Goal: Check status: Check status

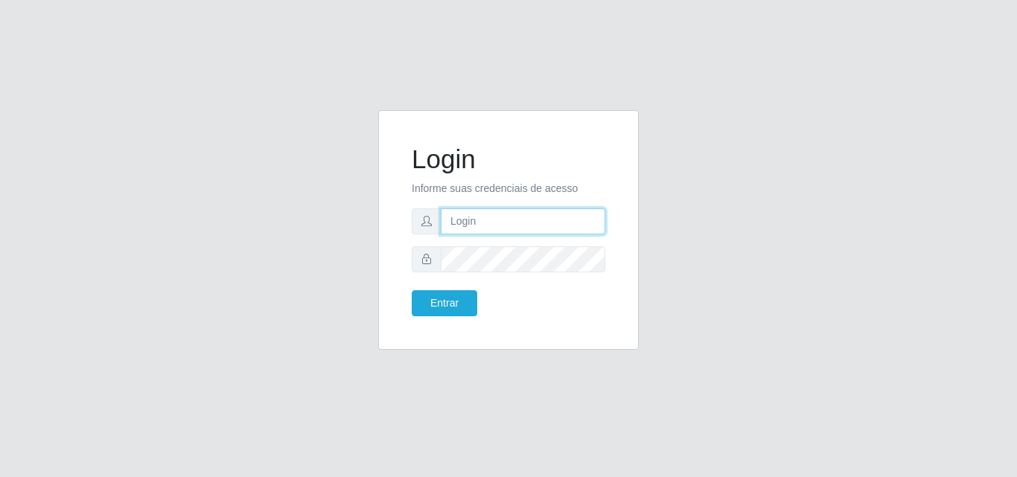
click at [538, 225] on input "text" at bounding box center [523, 222] width 165 height 26
type input "ana@saullus"
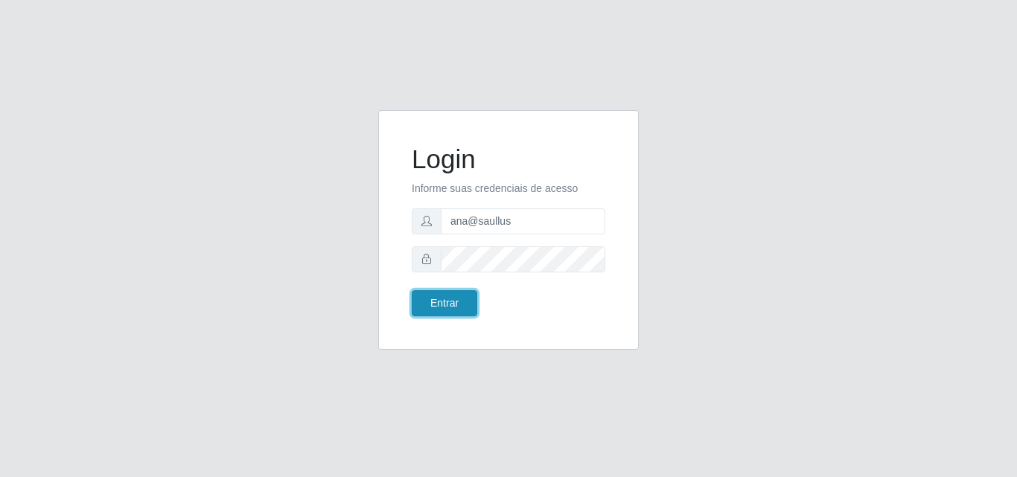
click at [458, 310] on button "Entrar" at bounding box center [445, 303] width 66 height 26
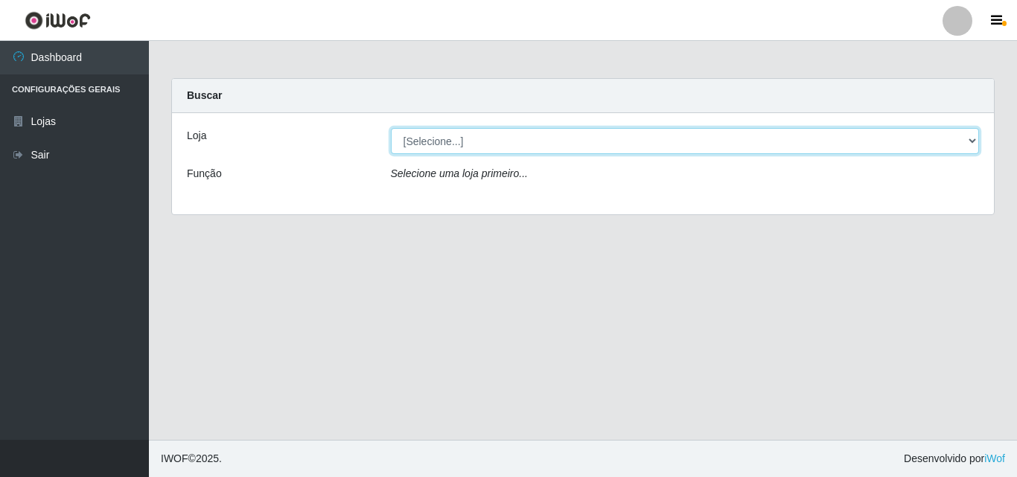
click at [973, 139] on select "[Selecione...] Saullus Supermercados" at bounding box center [685, 141] width 589 height 26
select select "423"
click at [391, 128] on select "[Selecione...] Saullus Supermercados" at bounding box center [685, 141] width 589 height 26
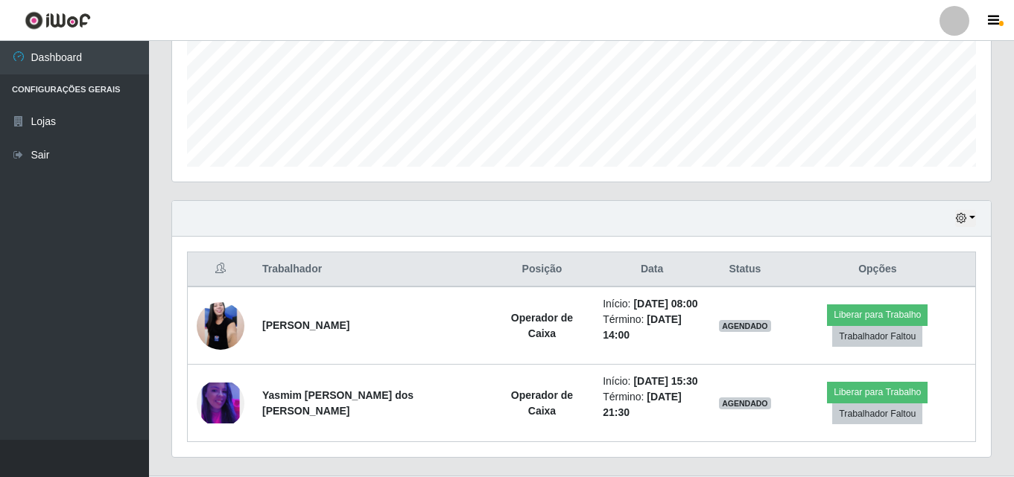
scroll to position [372, 0]
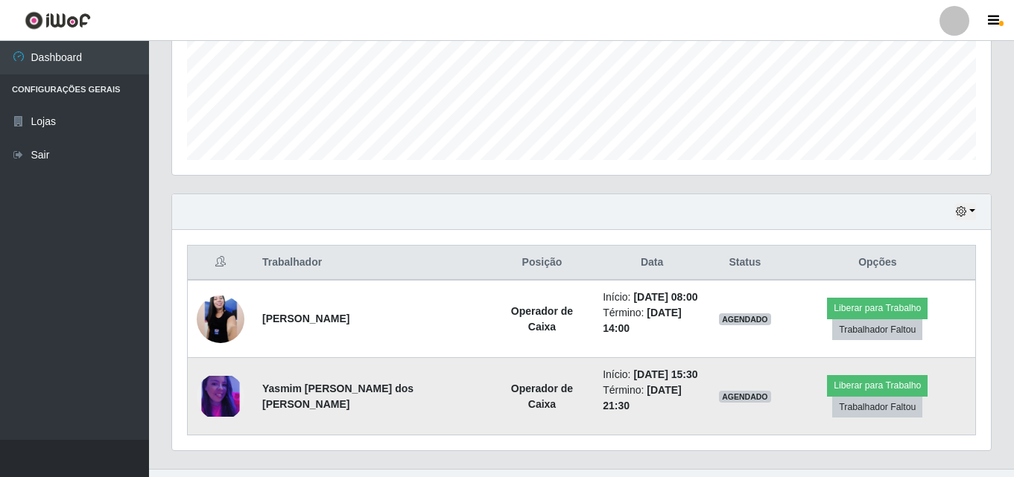
click at [224, 385] on img at bounding box center [221, 396] width 48 height 41
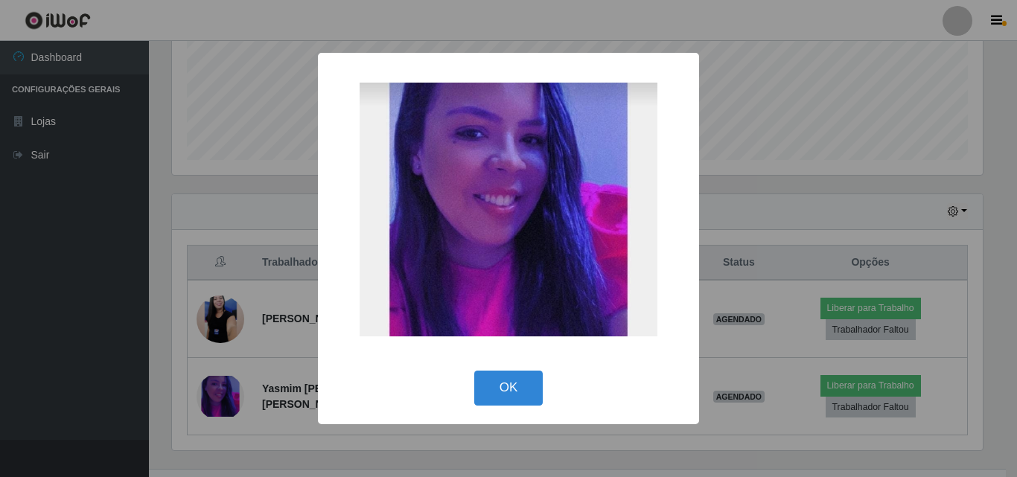
click at [225, 385] on div "× OK Cancel" at bounding box center [508, 238] width 1017 height 477
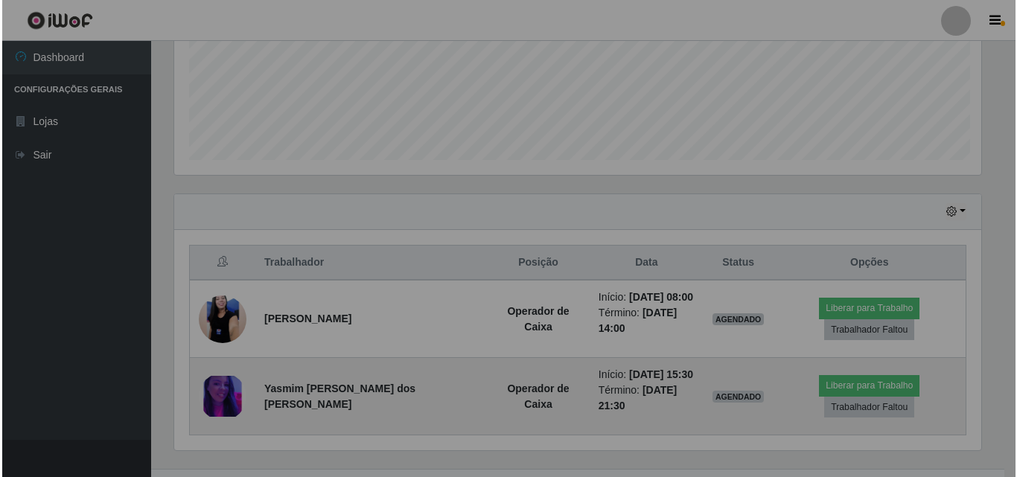
scroll to position [309, 819]
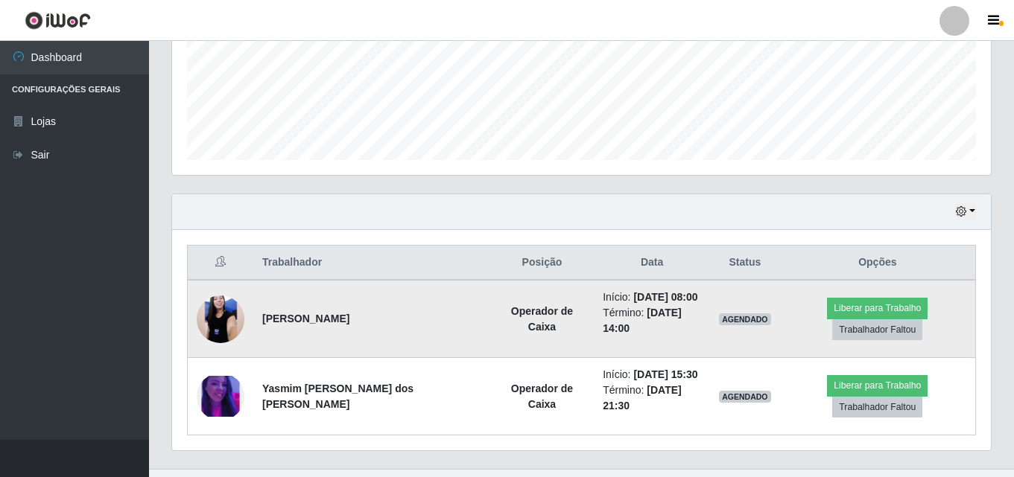
click at [237, 323] on img at bounding box center [221, 319] width 48 height 106
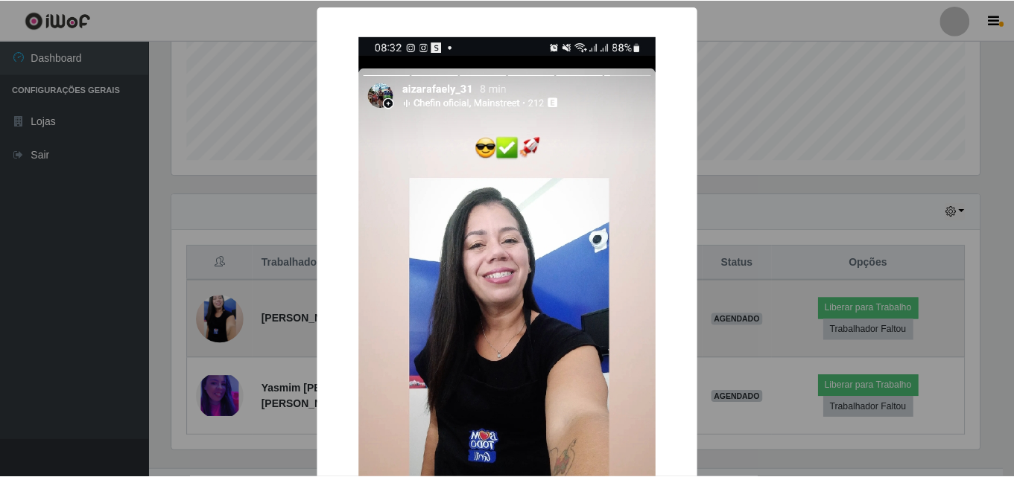
scroll to position [309, 811]
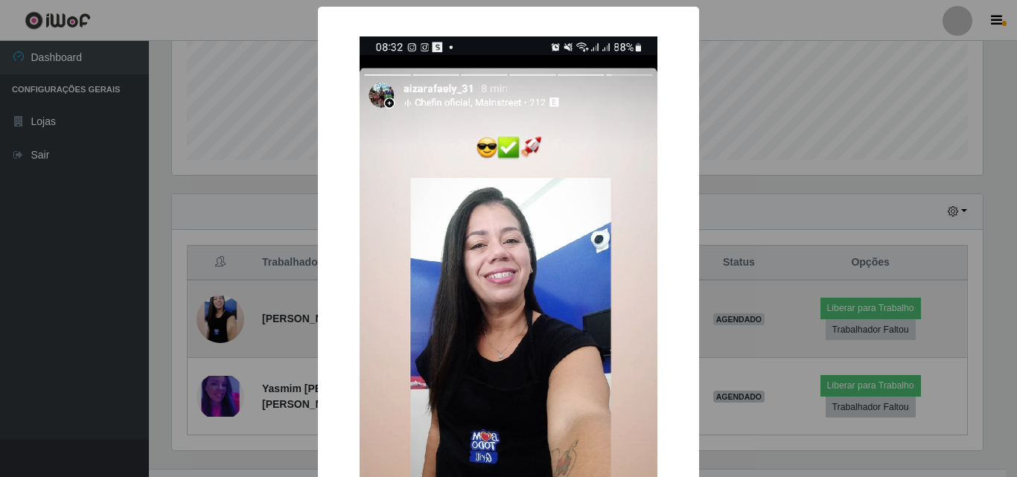
click at [237, 323] on div "× OK Cancel" at bounding box center [508, 238] width 1017 height 477
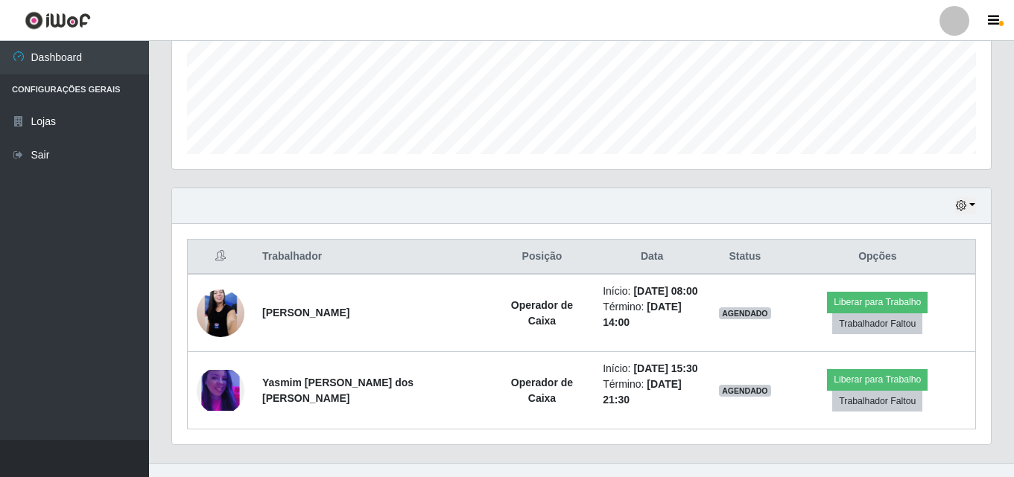
scroll to position [401, 0]
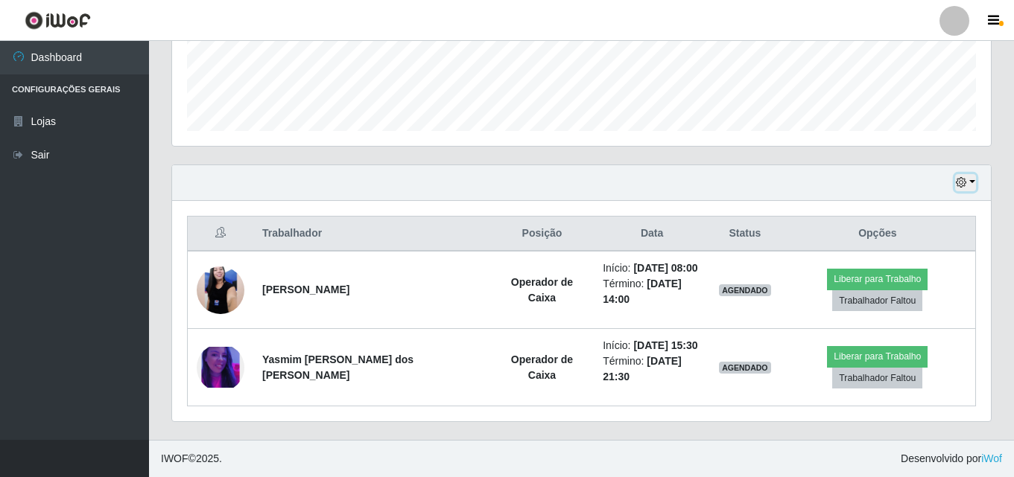
click at [973, 182] on button "button" at bounding box center [965, 182] width 21 height 17
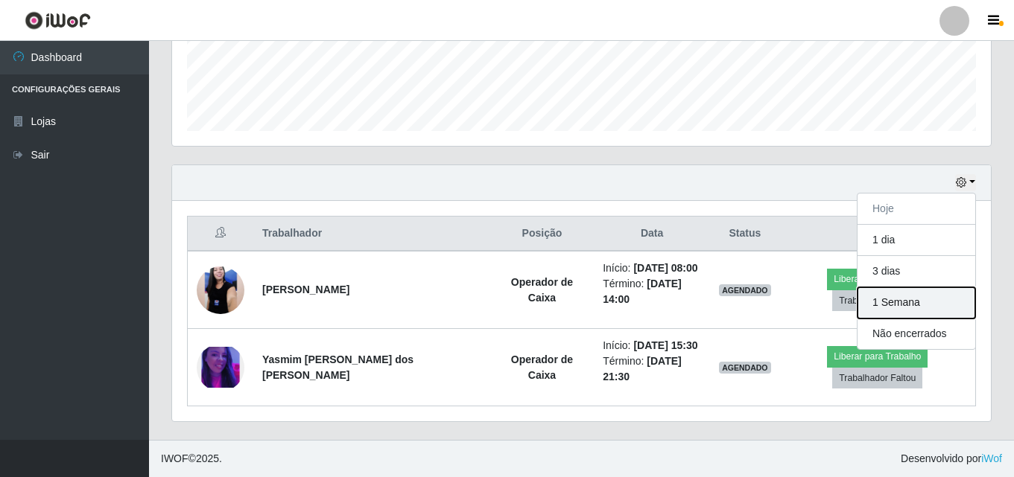
click at [889, 302] on button "1 Semana" at bounding box center [916, 302] width 118 height 31
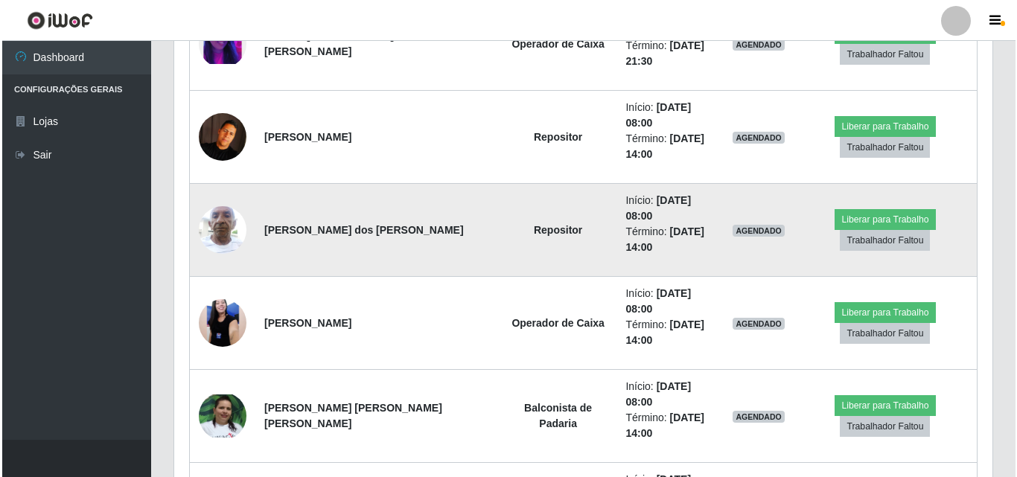
scroll to position [774, 0]
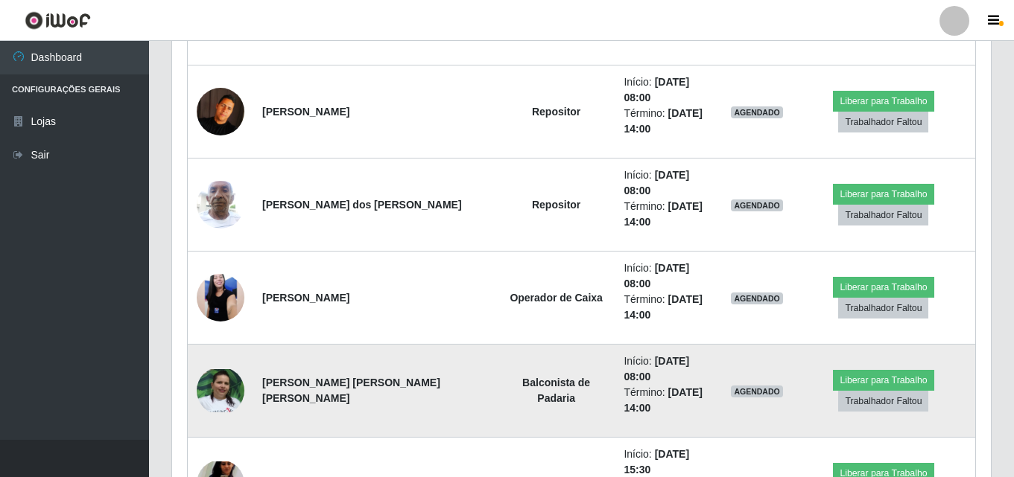
click at [235, 369] on img at bounding box center [221, 391] width 48 height 44
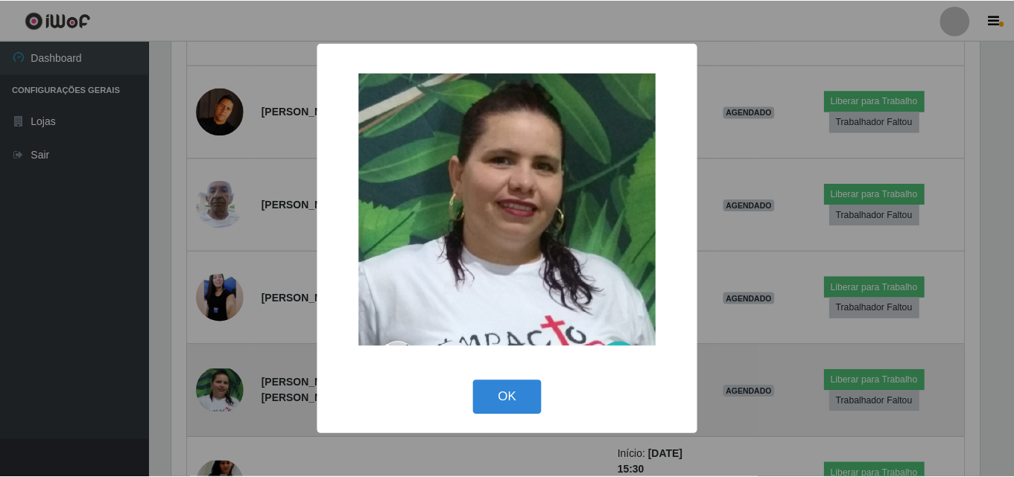
scroll to position [309, 811]
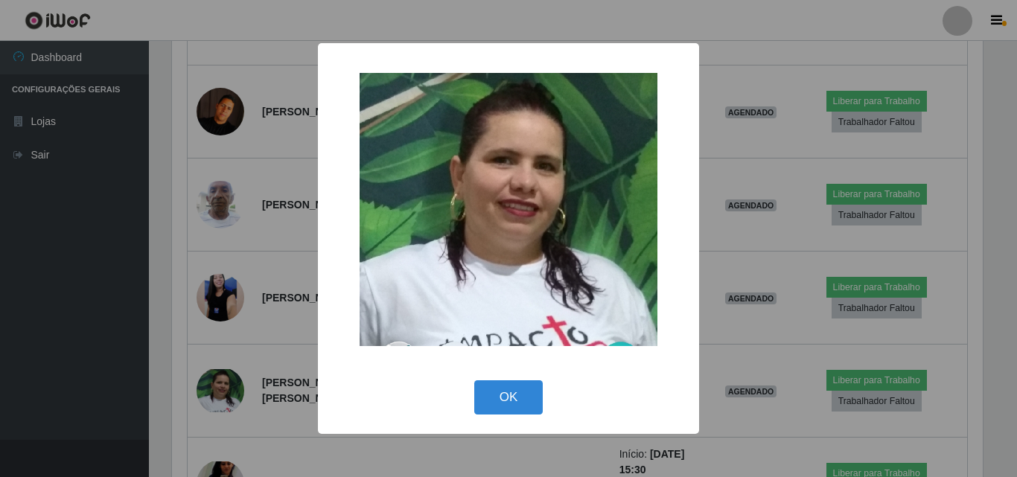
click at [232, 309] on div "× OK Cancel" at bounding box center [508, 238] width 1017 height 477
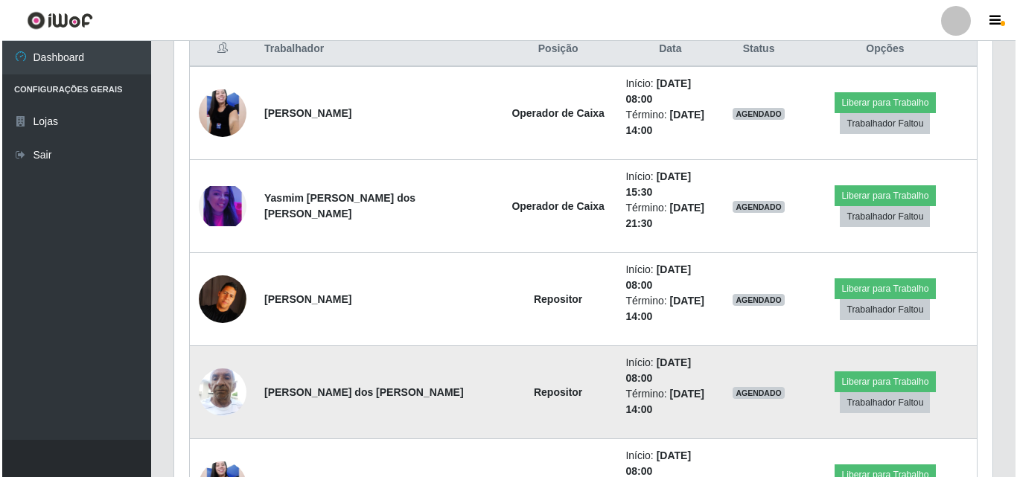
scroll to position [550, 0]
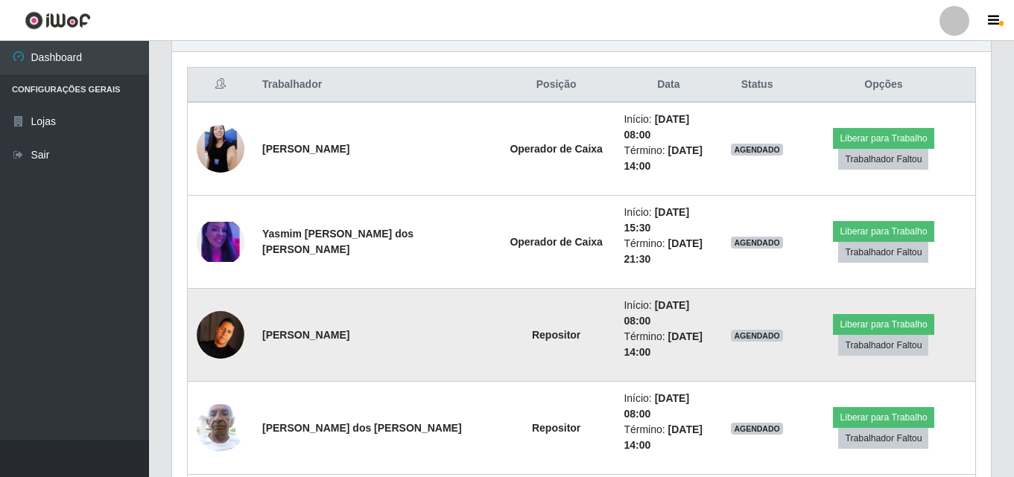
click at [225, 311] on img at bounding box center [221, 335] width 48 height 48
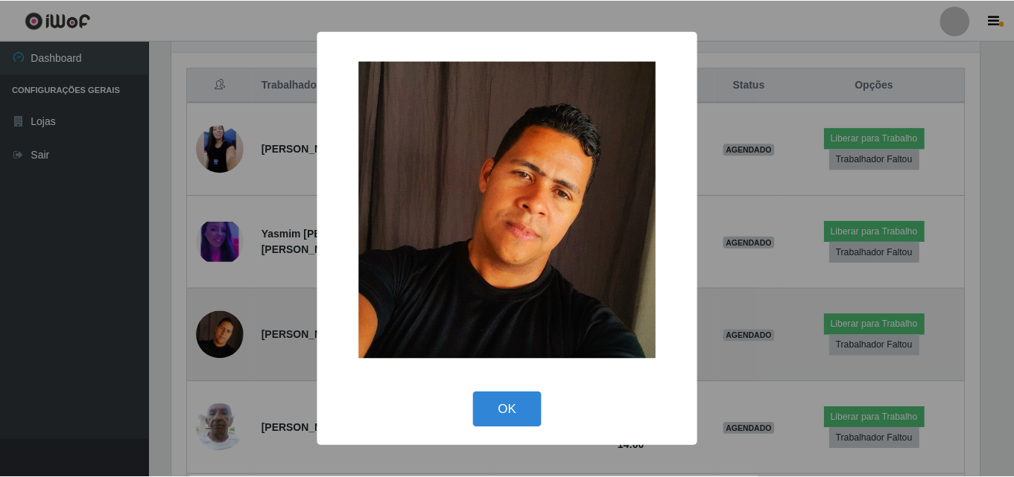
scroll to position [309, 811]
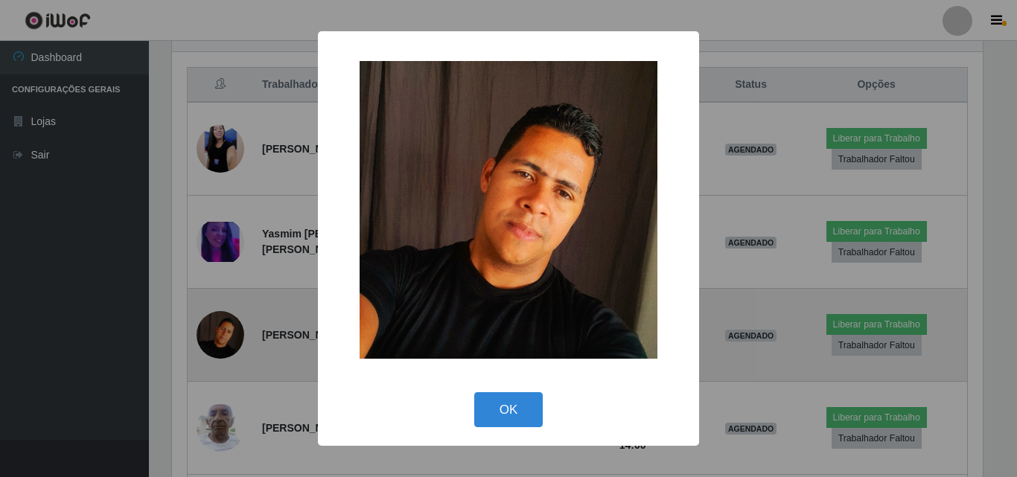
click at [225, 277] on div "× OK Cancel" at bounding box center [508, 238] width 1017 height 477
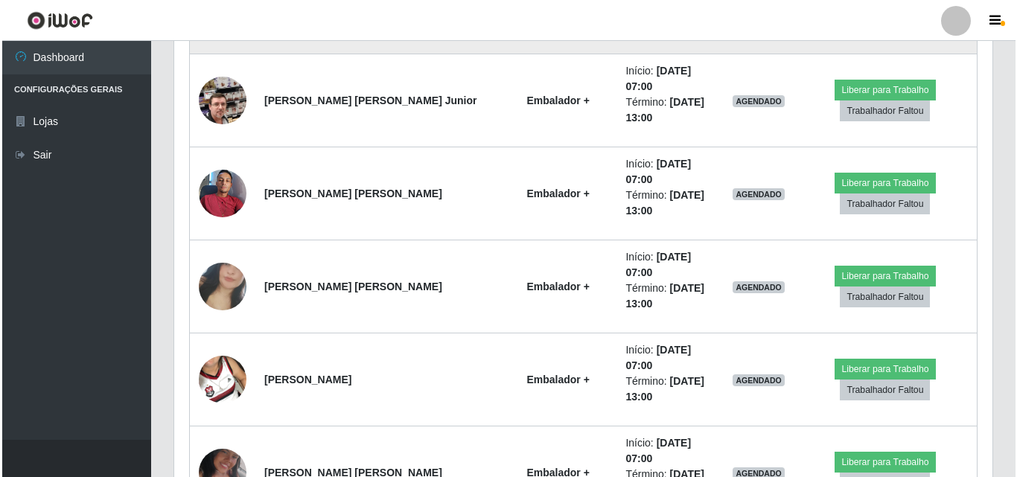
scroll to position [1742, 0]
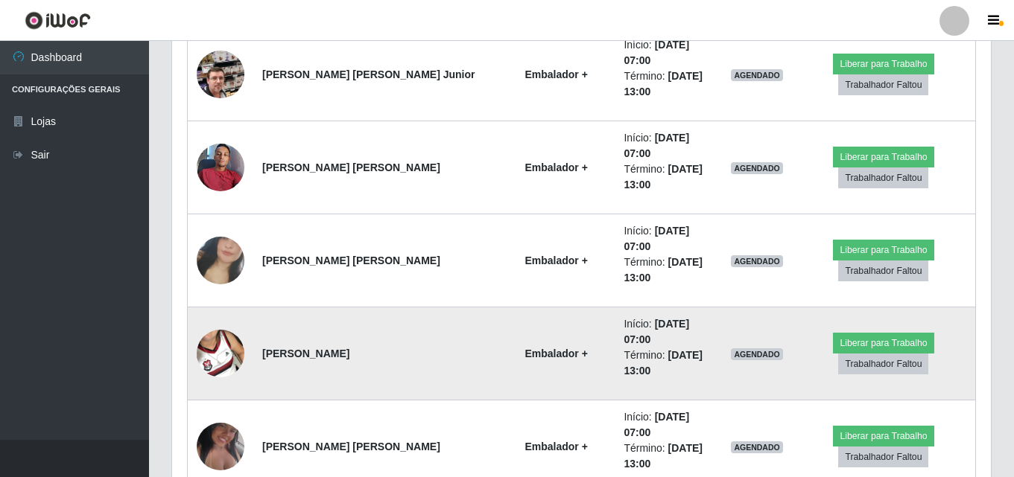
click at [228, 311] on img at bounding box center [221, 353] width 48 height 85
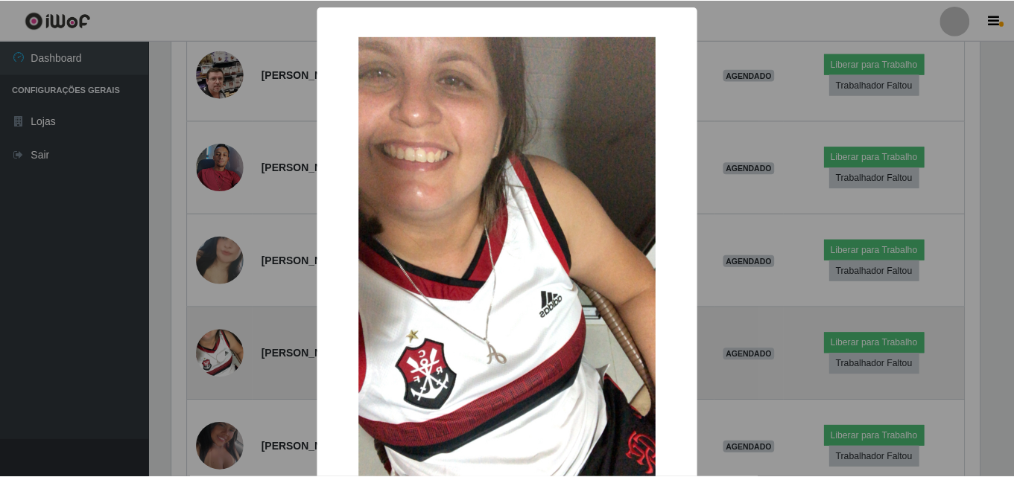
scroll to position [309, 811]
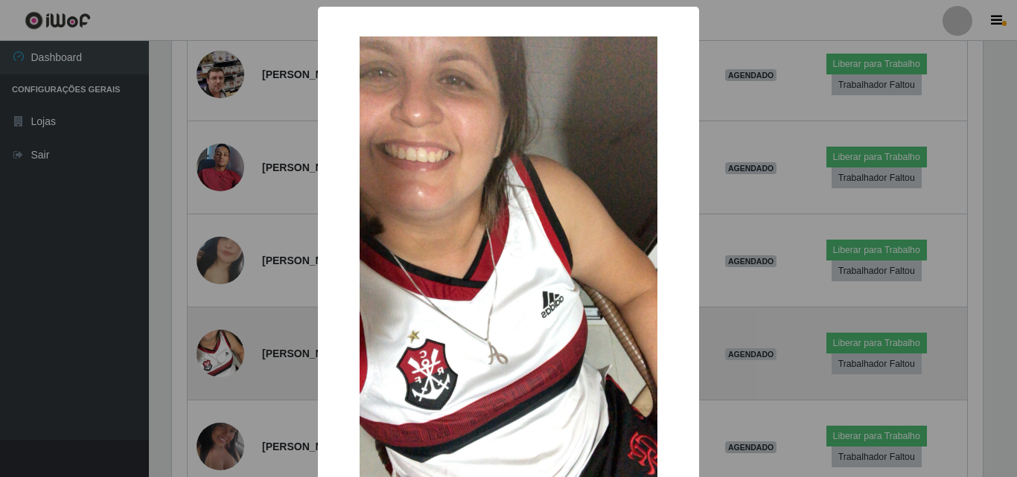
click at [228, 124] on div "× OK Cancel" at bounding box center [508, 238] width 1017 height 477
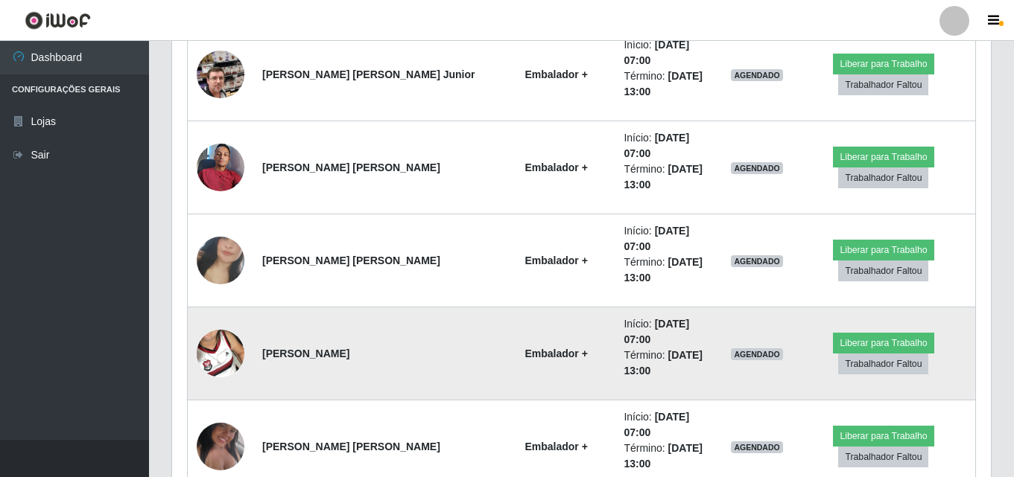
scroll to position [309, 819]
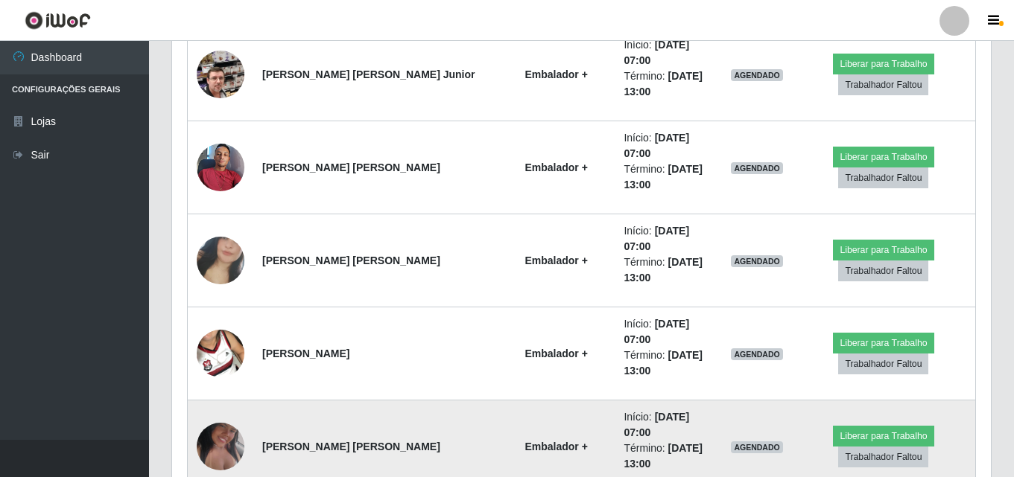
click at [226, 404] on img at bounding box center [221, 446] width 48 height 85
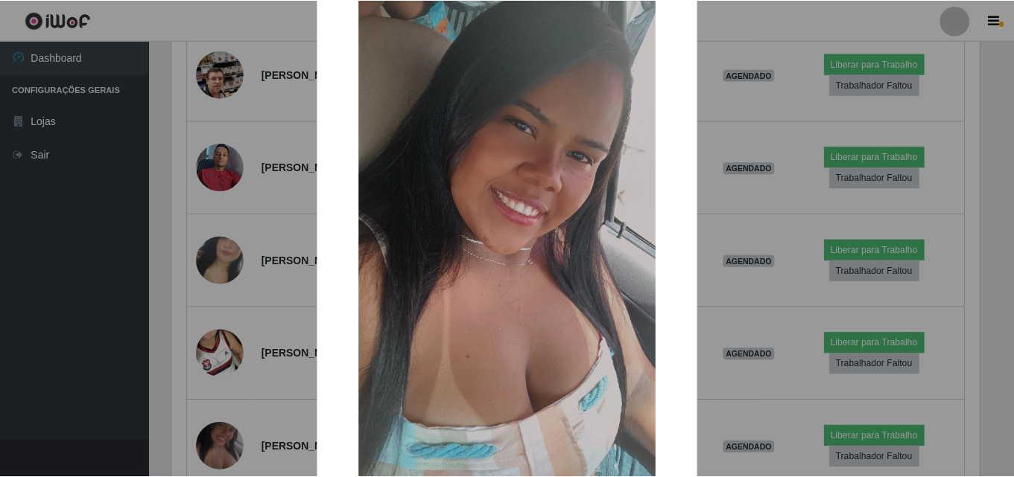
scroll to position [74, 0]
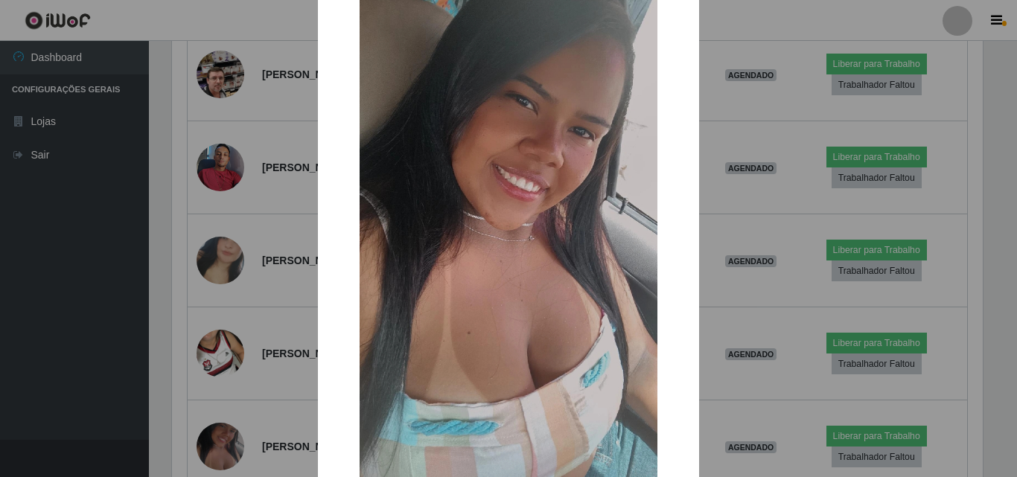
click at [221, 178] on div "× OK Cancel" at bounding box center [508, 238] width 1017 height 477
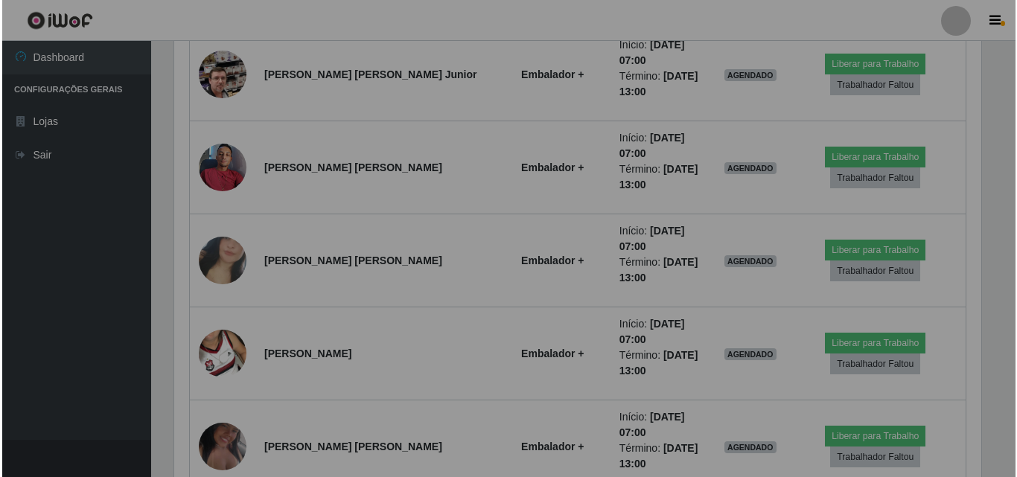
scroll to position [309, 819]
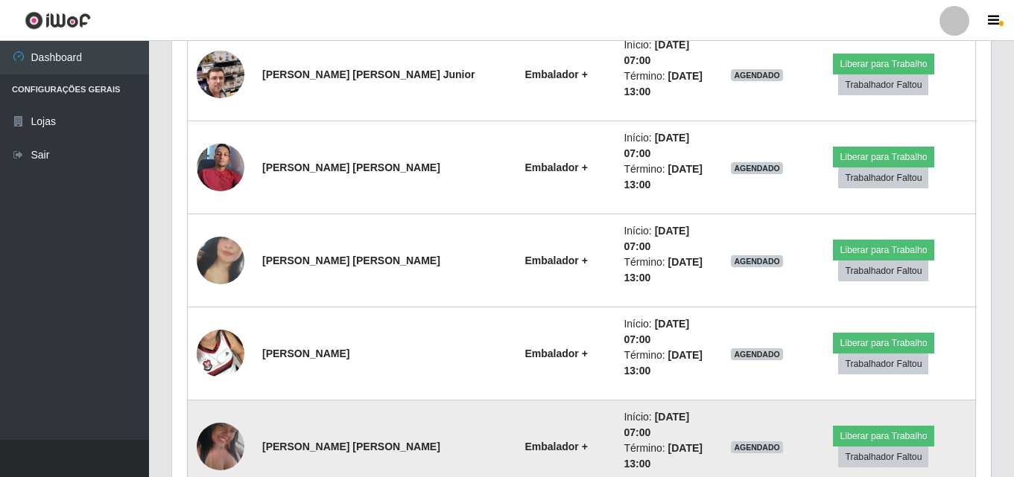
click at [223, 404] on img at bounding box center [221, 446] width 48 height 85
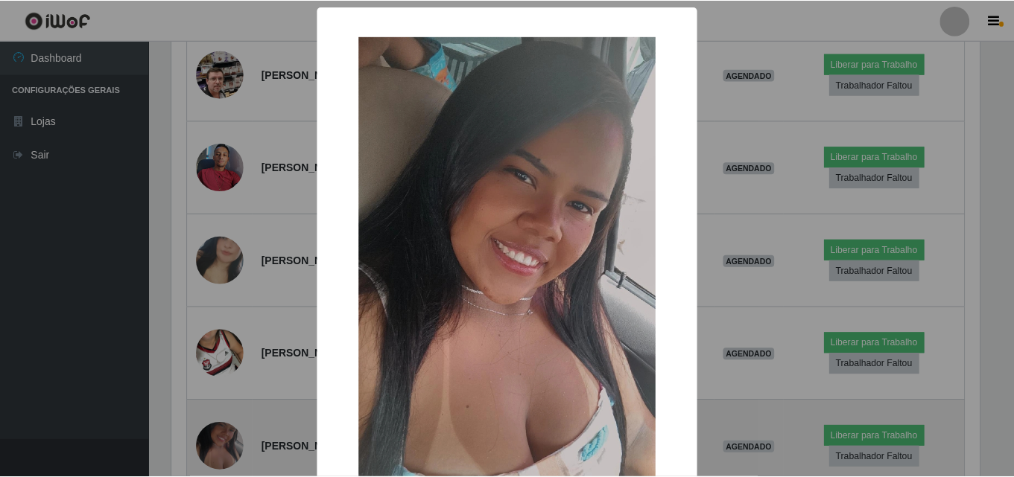
scroll to position [0, 0]
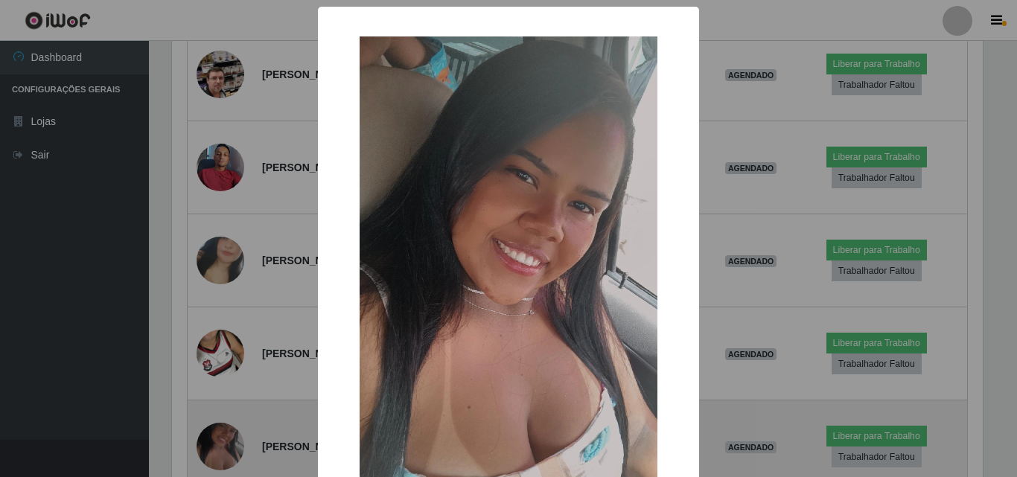
click at [223, 176] on div "× OK Cancel" at bounding box center [508, 238] width 1017 height 477
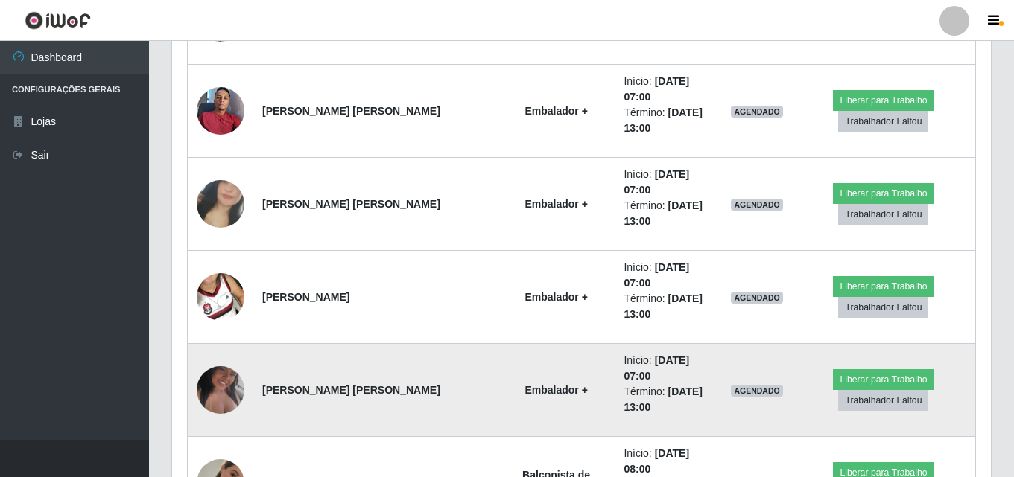
scroll to position [1873, 0]
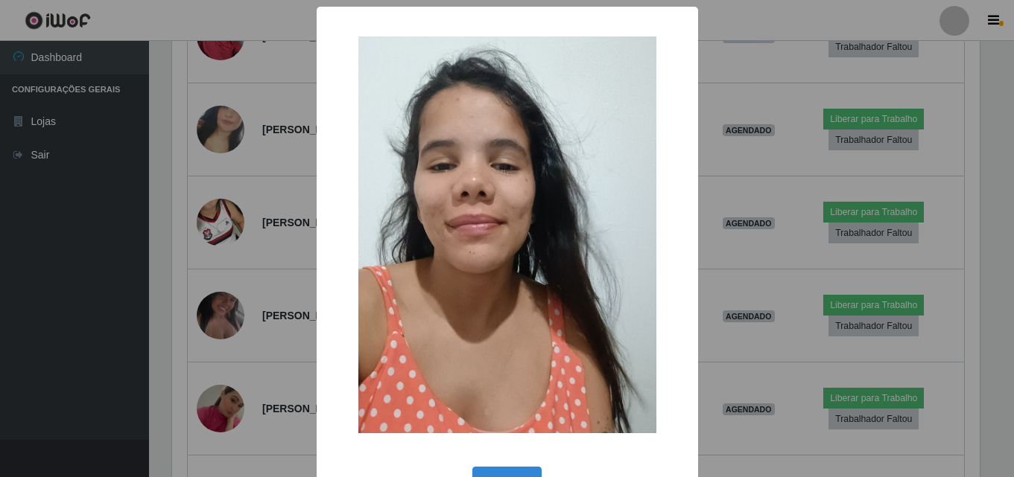
scroll to position [309, 811]
click at [216, 288] on div "× OK Cancel" at bounding box center [508, 238] width 1017 height 477
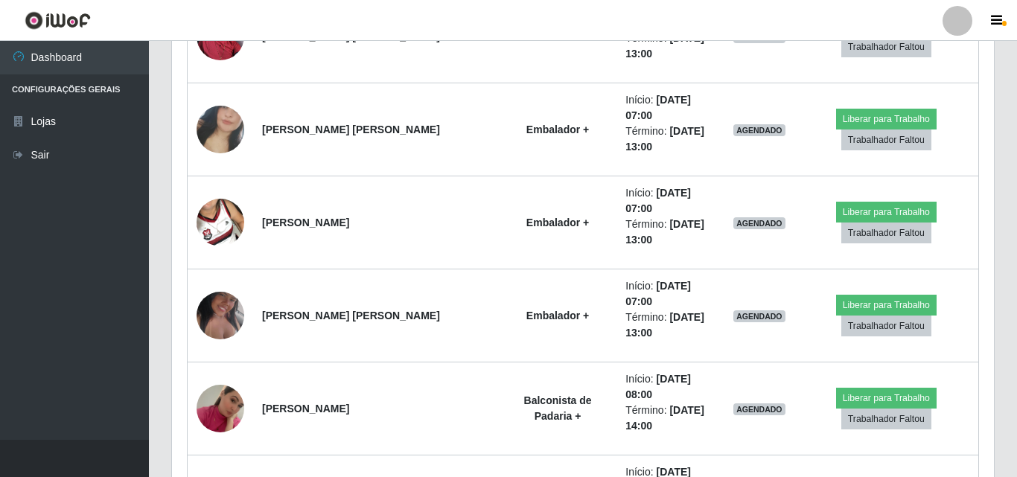
scroll to position [309, 819]
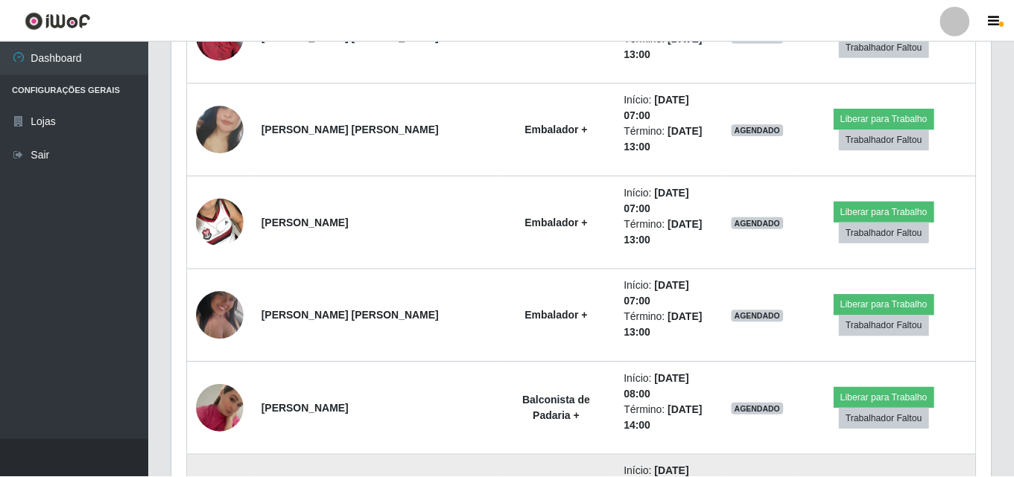
scroll to position [309, 811]
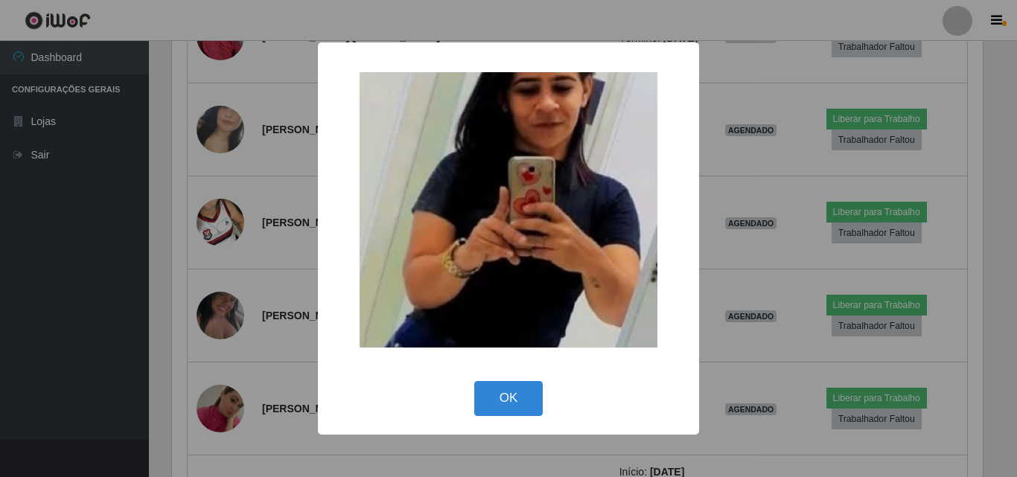
click at [235, 223] on div "× OK Cancel" at bounding box center [508, 238] width 1017 height 477
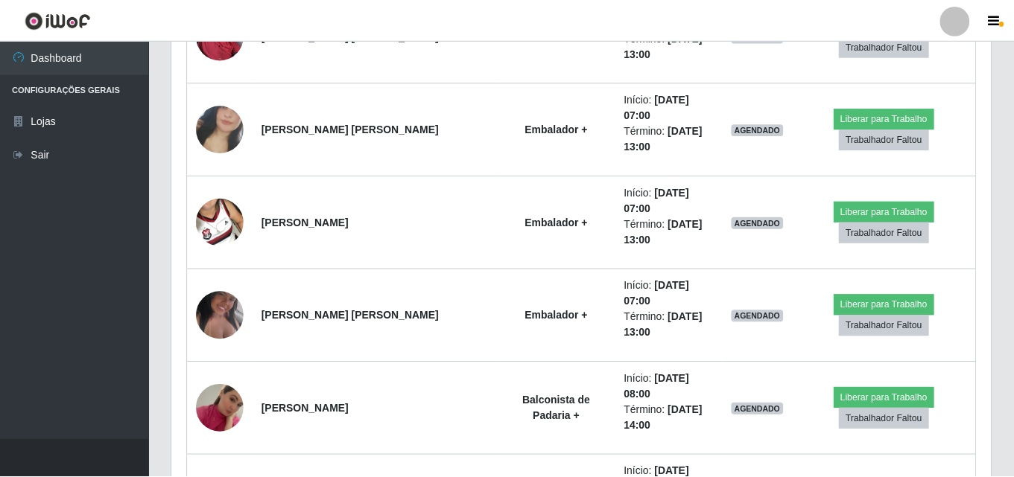
scroll to position [309, 819]
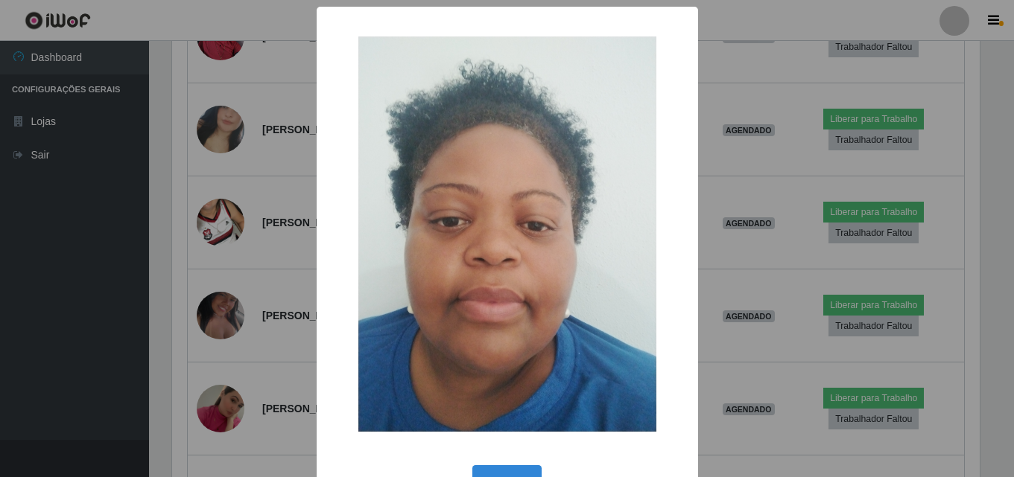
scroll to position [309, 811]
click at [229, 220] on div "× OK Cancel" at bounding box center [508, 238] width 1017 height 477
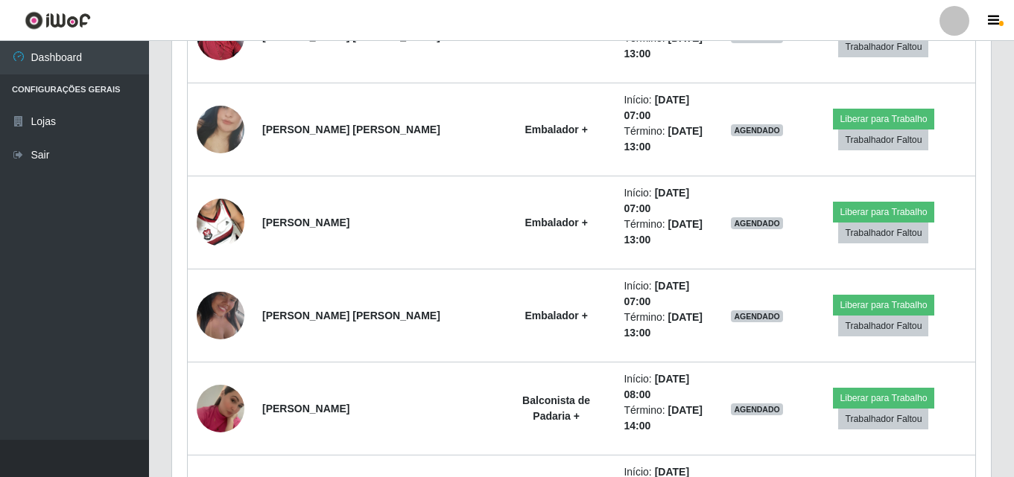
scroll to position [309, 819]
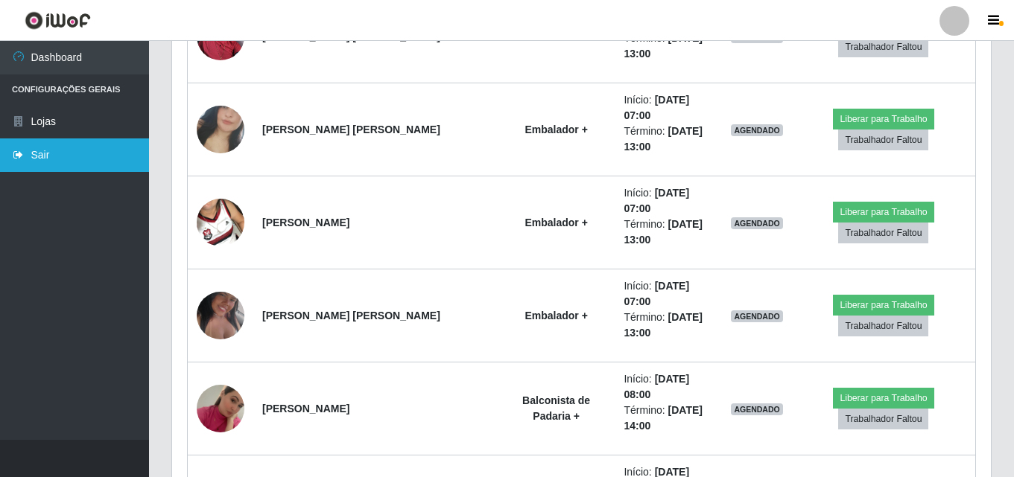
click at [45, 163] on link "Sair" at bounding box center [74, 156] width 149 height 34
